Goal: Obtain resource: Download file/media

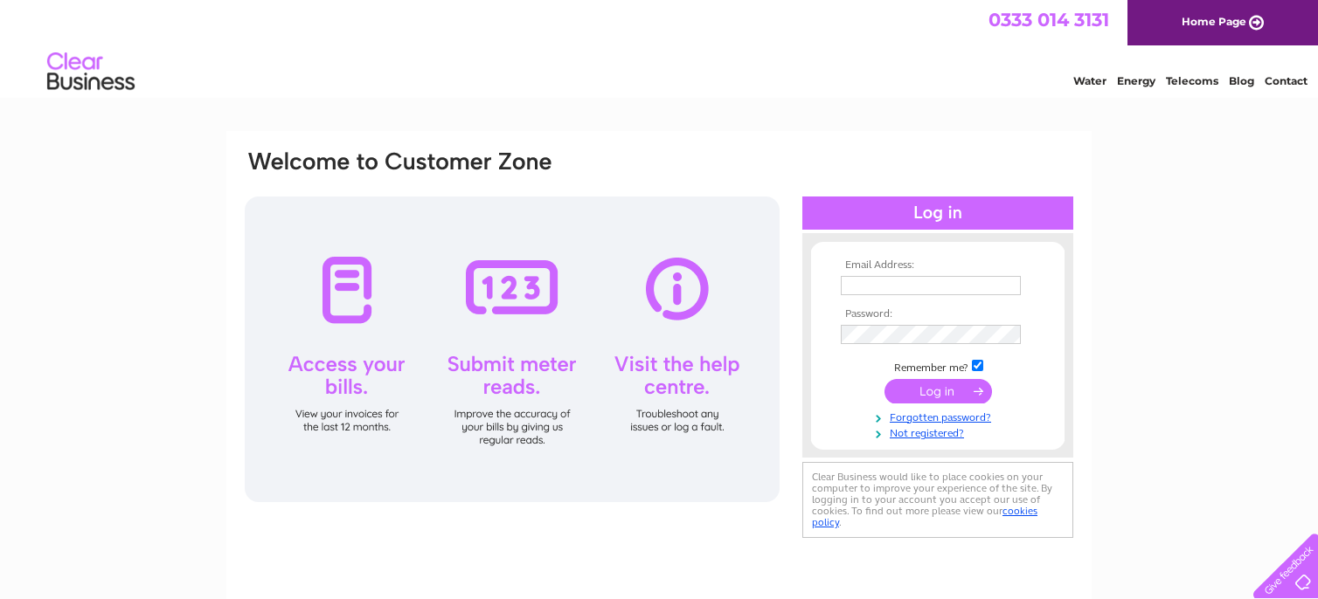
type input "admin@tron-tech.co.uk"
click at [936, 388] on input "submit" at bounding box center [937, 391] width 107 height 24
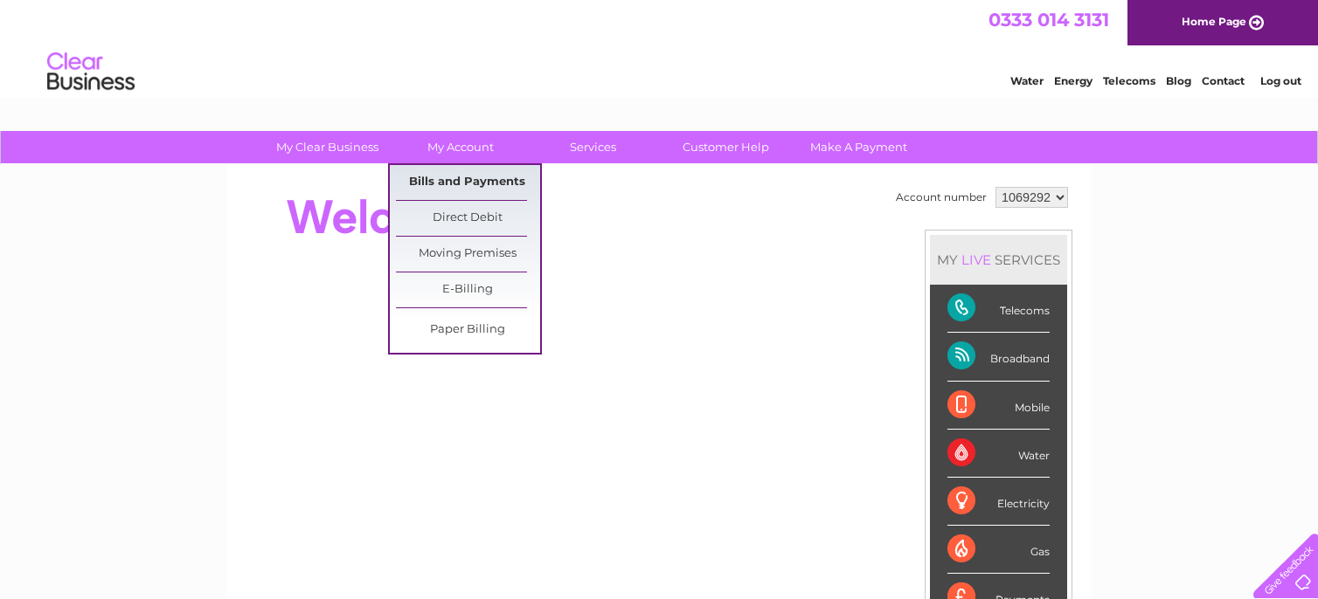
click at [458, 175] on link "Bills and Payments" at bounding box center [468, 182] width 144 height 35
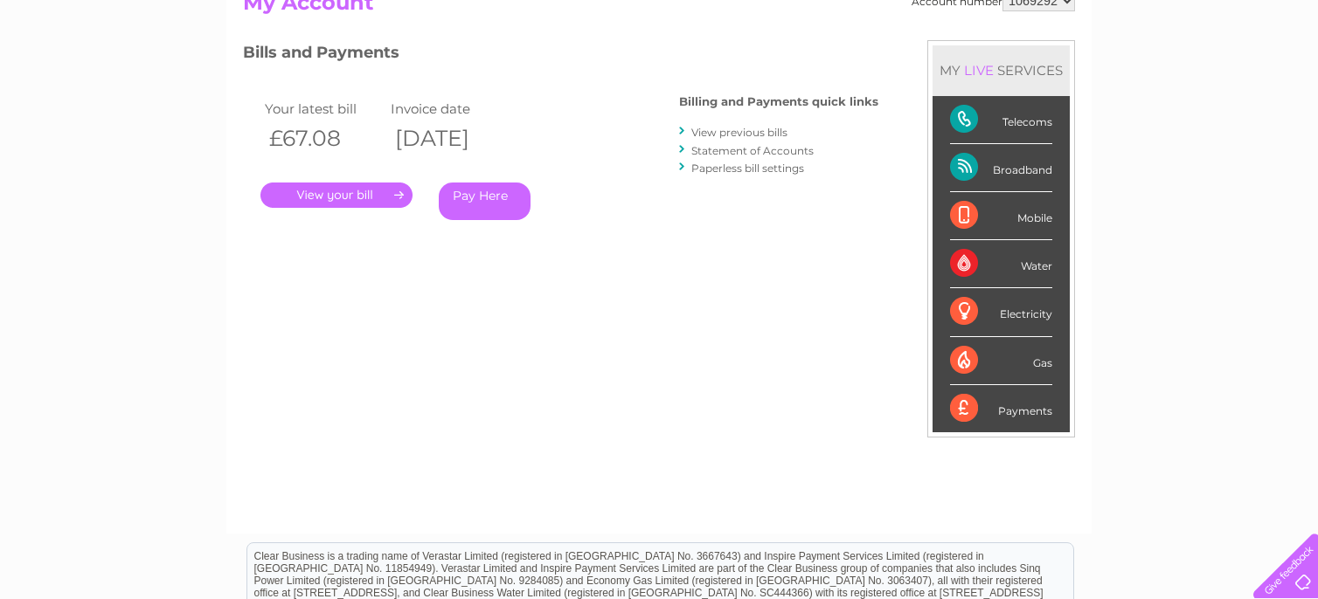
click at [353, 192] on link "." at bounding box center [336, 195] width 152 height 25
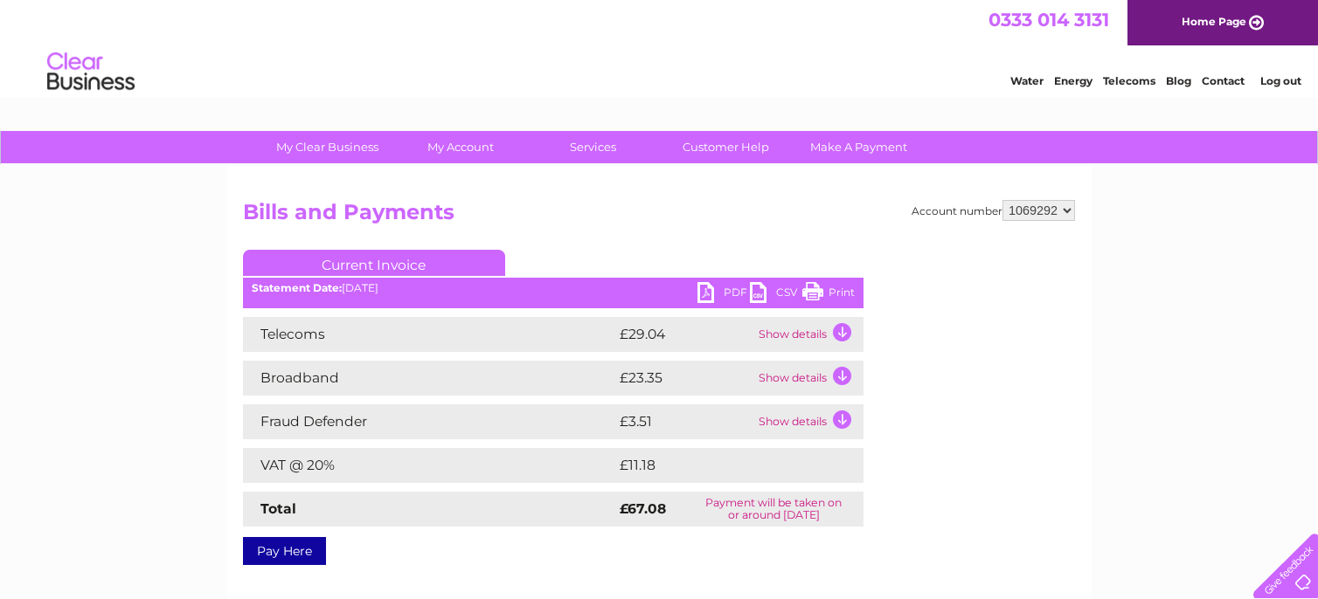
click at [704, 291] on link "PDF" at bounding box center [723, 294] width 52 height 25
